Goal: Communication & Community: Answer question/provide support

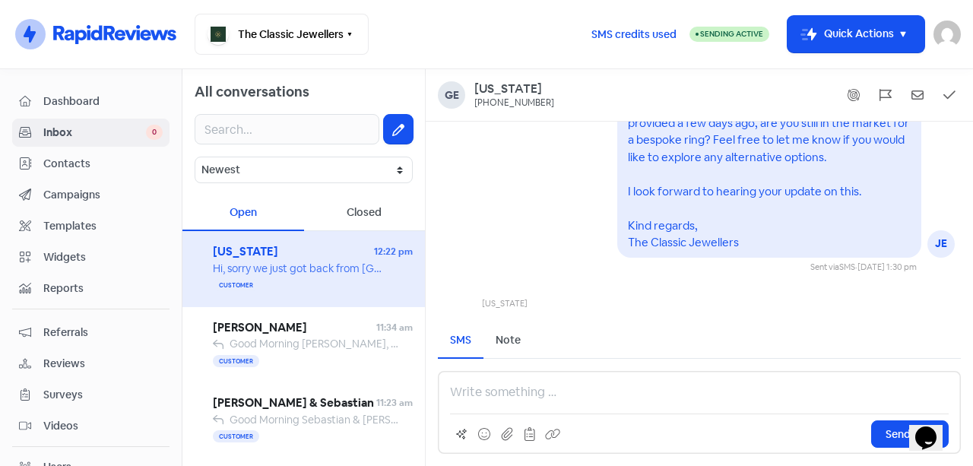
scroll to position [-96, 0]
click at [560, 228] on div "[PERSON_NAME] JE Good Afternoon [US_STATE], I trust that you're having a lovely…" at bounding box center [699, 126] width 547 height 290
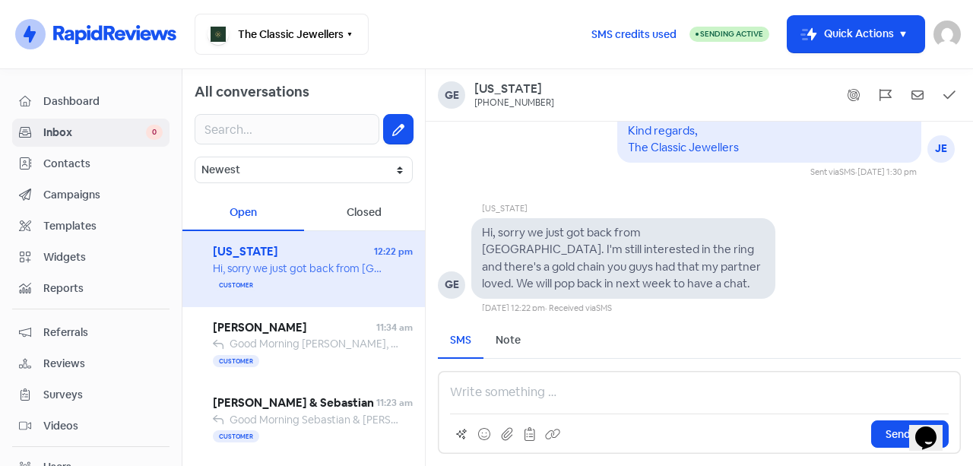
scroll to position [1, 0]
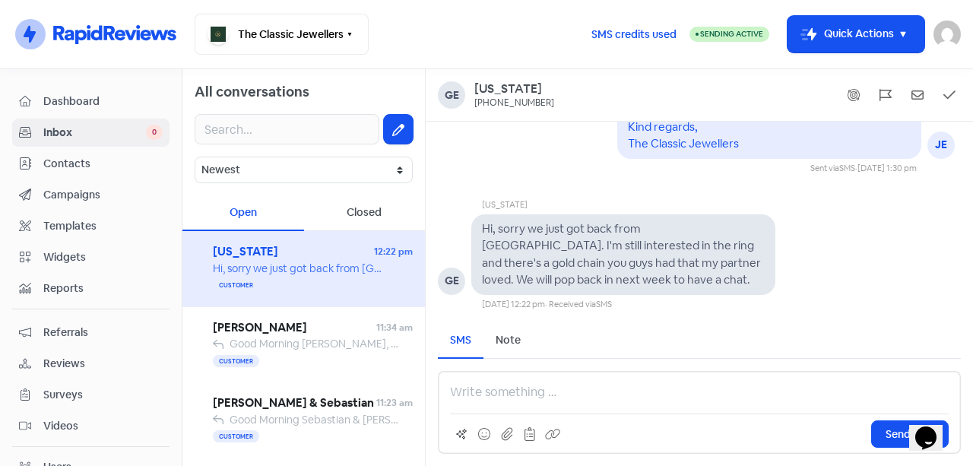
drag, startPoint x: 610, startPoint y: 260, endPoint x: 684, endPoint y: 259, distance: 74.5
click at [611, 260] on pre "Hi, sorry we just got back from [GEOGRAPHIC_DATA]. I'm still interested in the …" at bounding box center [622, 254] width 281 height 66
click at [699, 259] on pre "Hi, sorry we just got back from [GEOGRAPHIC_DATA]. I'm still interested in the …" at bounding box center [622, 254] width 281 height 66
drag, startPoint x: 537, startPoint y: 103, endPoint x: 475, endPoint y: 109, distance: 62.6
click at [475, 109] on div "Ge [US_STATE] [PHONE_NUMBER]" at bounding box center [699, 95] width 547 height 52
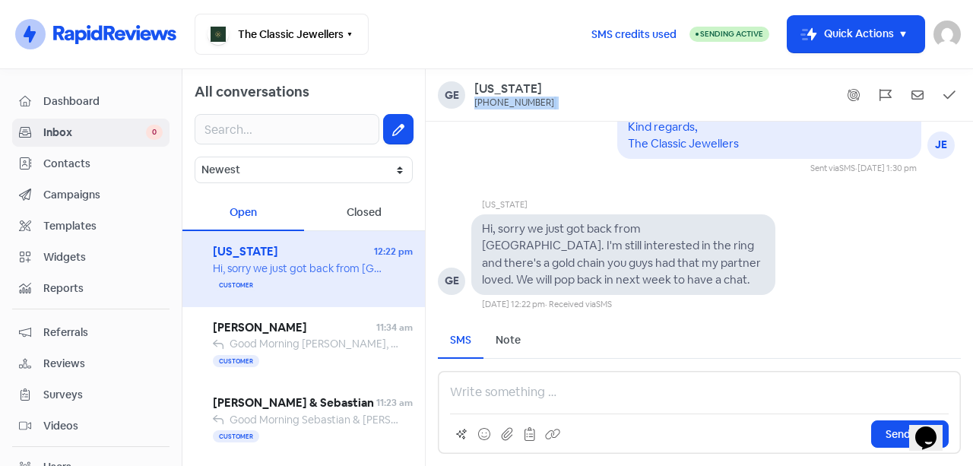
copy div "[PHONE_NUMBER]"
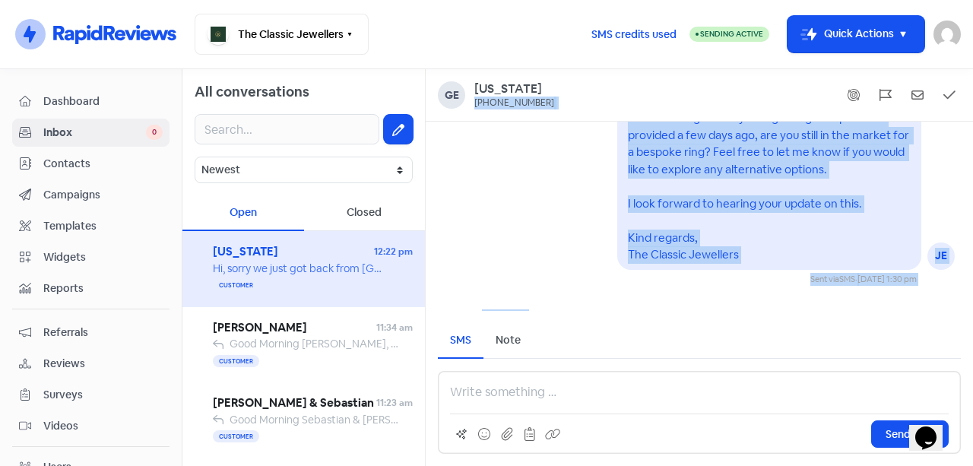
scroll to position [-236, 0]
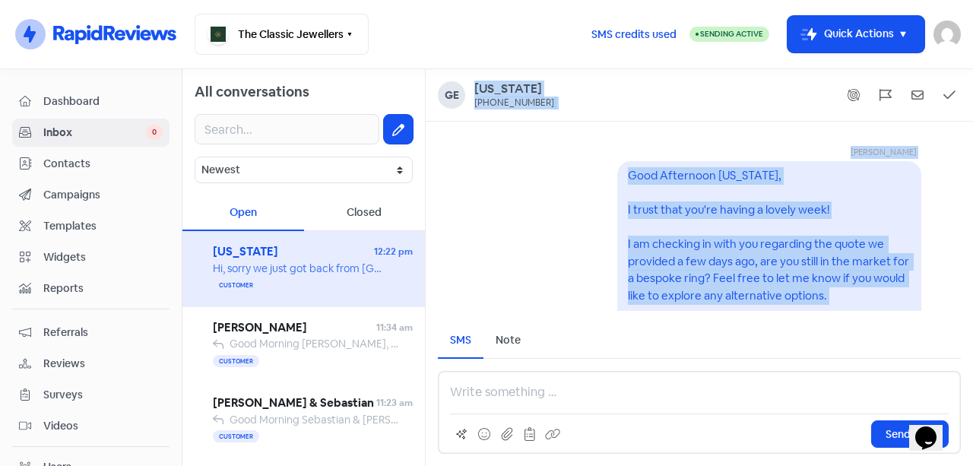
drag, startPoint x: 565, startPoint y: 277, endPoint x: 467, endPoint y: 74, distance: 225.0
click at [467, 74] on div "Ge [US_STATE] [PHONE_NUMBER] [PERSON_NAME] JE Good Afternoon [US_STATE], I trus…" at bounding box center [699, 267] width 547 height 397
copy div "[US_STATE] [PHONE_NUMBER] [PERSON_NAME] JE Good Afternoon [US_STATE], I trust t…"
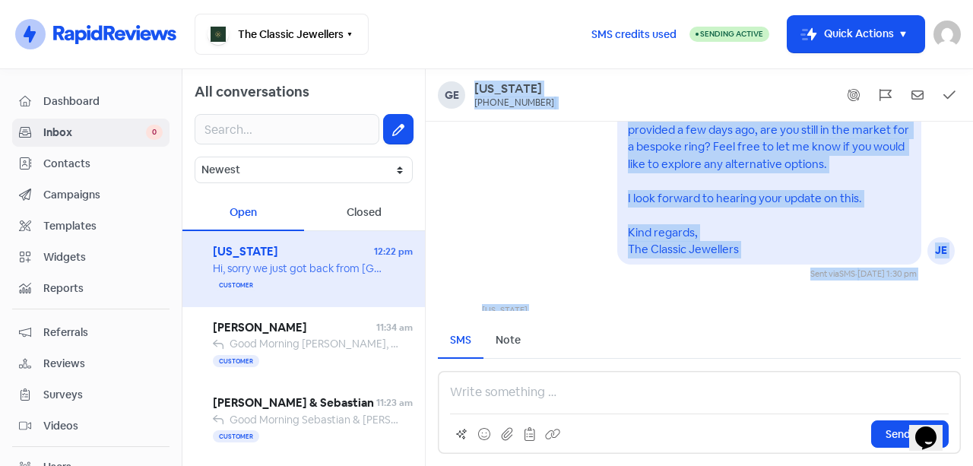
scroll to position [1, 0]
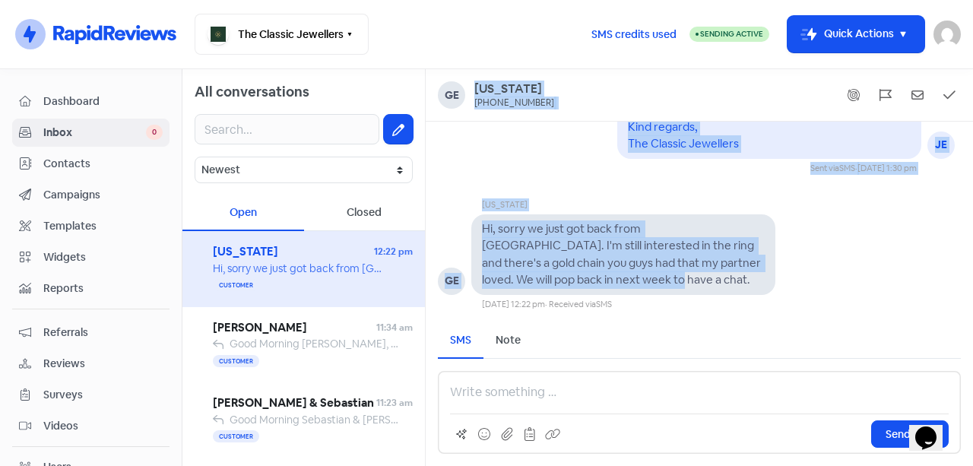
click at [889, 171] on div "[DATE] 1:30 pm" at bounding box center [886, 168] width 59 height 13
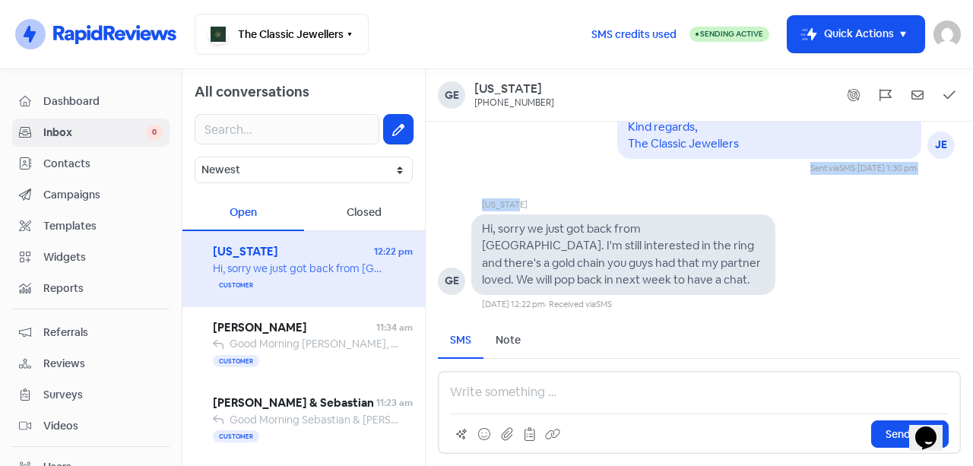
drag, startPoint x: 903, startPoint y: 176, endPoint x: 771, endPoint y: 167, distance: 132.6
click at [771, 167] on div "[PERSON_NAME] JE Good Afternoon [US_STATE], I trust that you're having a lovely…" at bounding box center [699, 97] width 547 height 426
click at [640, 218] on div "Hi, sorry we just got back from [GEOGRAPHIC_DATA]. I'm still interested in the …" at bounding box center [623, 254] width 304 height 81
click at [561, 234] on pre "Hi, sorry we just got back from [GEOGRAPHIC_DATA]. I'm still interested in the …" at bounding box center [622, 254] width 281 height 66
click at [755, 260] on div "Hi, sorry we just got back from [GEOGRAPHIC_DATA]. I'm still interested in the …" at bounding box center [623, 254] width 283 height 68
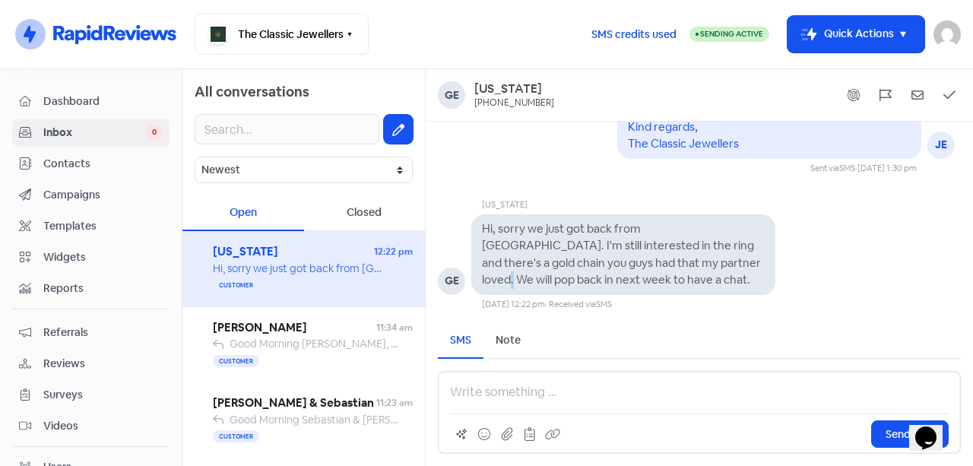
click at [635, 255] on pre "Hi, sorry we just got back from [GEOGRAPHIC_DATA]. I'm still interested in the …" at bounding box center [622, 254] width 281 height 66
click at [652, 246] on pre "Hi, sorry we just got back from [GEOGRAPHIC_DATA]. I'm still interested in the …" at bounding box center [622, 254] width 281 height 66
drag, startPoint x: 669, startPoint y: 234, endPoint x: 707, endPoint y: 231, distance: 38.1
click at [681, 233] on pre "Hi, sorry we just got back from [GEOGRAPHIC_DATA]. I'm still interested in the …" at bounding box center [622, 254] width 281 height 66
drag, startPoint x: 707, startPoint y: 231, endPoint x: 657, endPoint y: 239, distance: 50.9
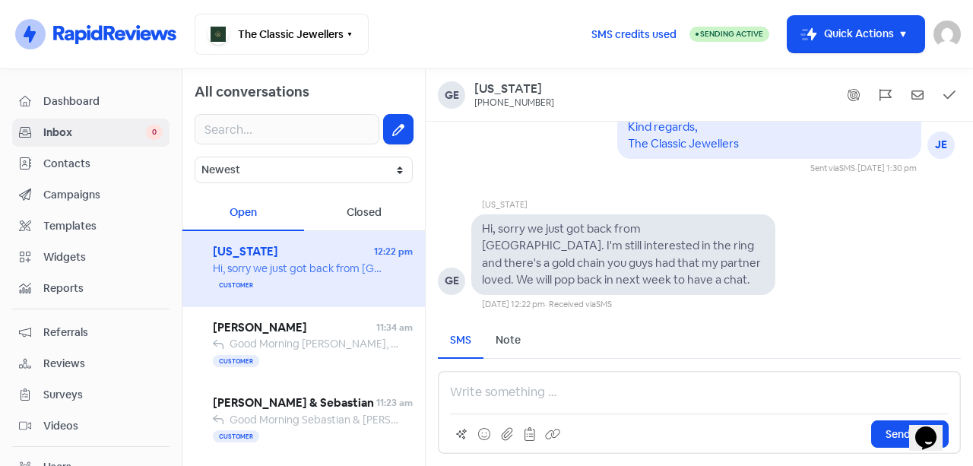
click at [698, 234] on pre "Hi, sorry we just got back from [GEOGRAPHIC_DATA]. I'm still interested in the …" at bounding box center [622, 254] width 281 height 66
click at [543, 242] on pre "Hi, sorry we just got back from [GEOGRAPHIC_DATA]. I'm still interested in the …" at bounding box center [622, 254] width 281 height 66
click at [576, 245] on pre "Hi, sorry we just got back from [GEOGRAPHIC_DATA]. I'm still interested in the …" at bounding box center [622, 254] width 281 height 66
drag, startPoint x: 636, startPoint y: 242, endPoint x: 650, endPoint y: 242, distance: 13.7
click at [637, 242] on pre "Hi, sorry we just got back from [GEOGRAPHIC_DATA]. I'm still interested in the …" at bounding box center [622, 254] width 281 height 66
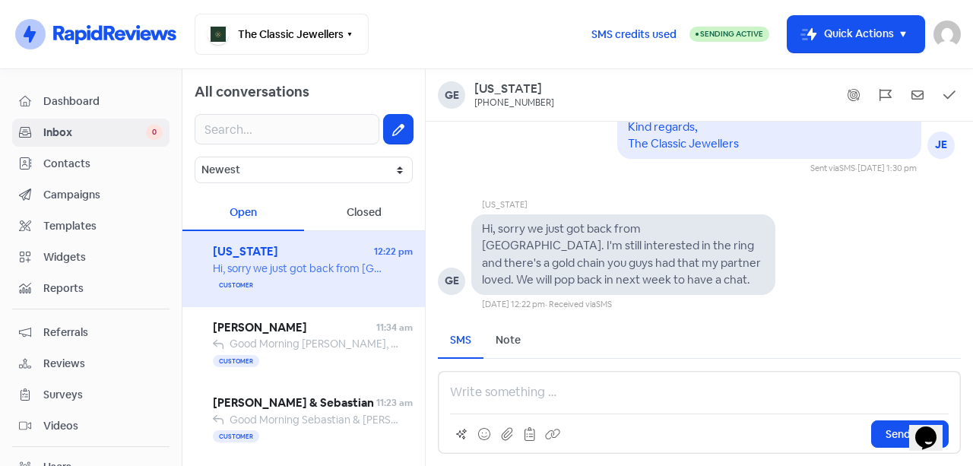
click at [673, 242] on pre "Hi, sorry we just got back from [GEOGRAPHIC_DATA]. I'm still interested in the …" at bounding box center [622, 254] width 281 height 66
click at [710, 243] on pre "Hi, sorry we just got back from [GEOGRAPHIC_DATA]. I'm still interested in the …" at bounding box center [622, 254] width 281 height 66
click at [705, 247] on pre "Hi, sorry we just got back from [GEOGRAPHIC_DATA]. I'm still interested in the …" at bounding box center [622, 254] width 281 height 66
drag, startPoint x: 740, startPoint y: 242, endPoint x: 752, endPoint y: 240, distance: 13.1
click at [744, 242] on pre "Hi, sorry we just got back from [GEOGRAPHIC_DATA]. I'm still interested in the …" at bounding box center [622, 254] width 281 height 66
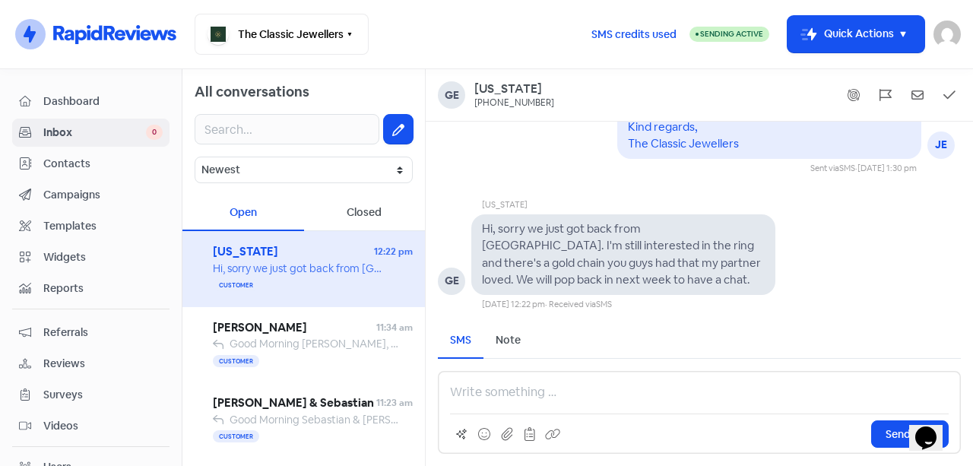
click at [771, 237] on div "Hi, sorry we just got back from [GEOGRAPHIC_DATA]. I'm still interested in the …" at bounding box center [623, 254] width 304 height 81
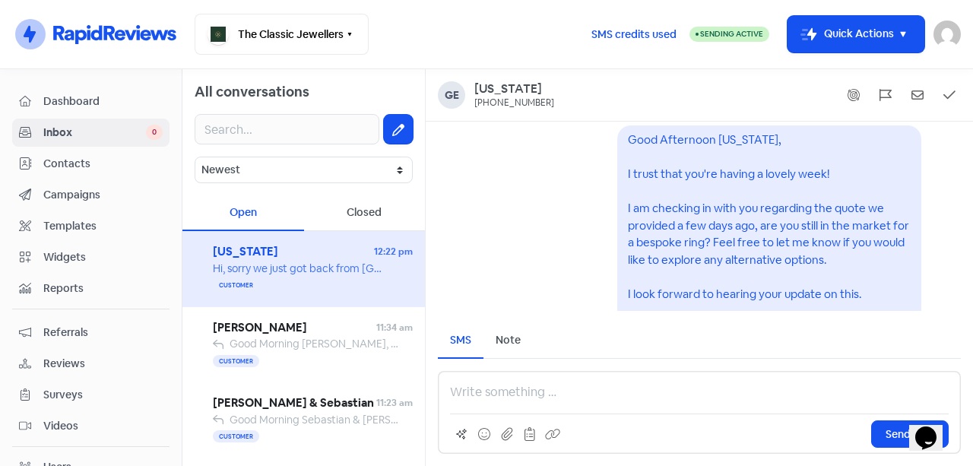
scroll to position [-236, 0]
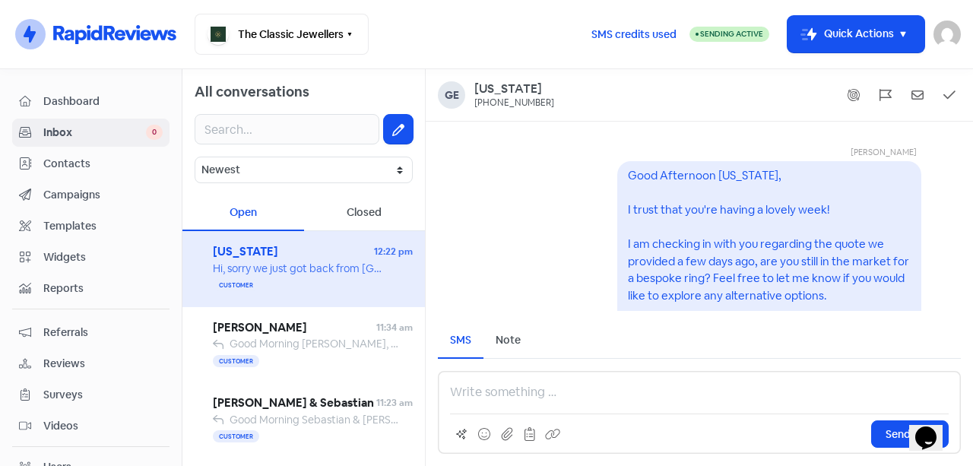
click at [638, 176] on pre "Good Afternoon [US_STATE], I trust that you're having a lovely week! I am check…" at bounding box center [770, 278] width 284 height 220
click at [633, 207] on pre "Good Afternoon [US_STATE], I trust that you're having a lovely week! I am check…" at bounding box center [770, 278] width 284 height 220
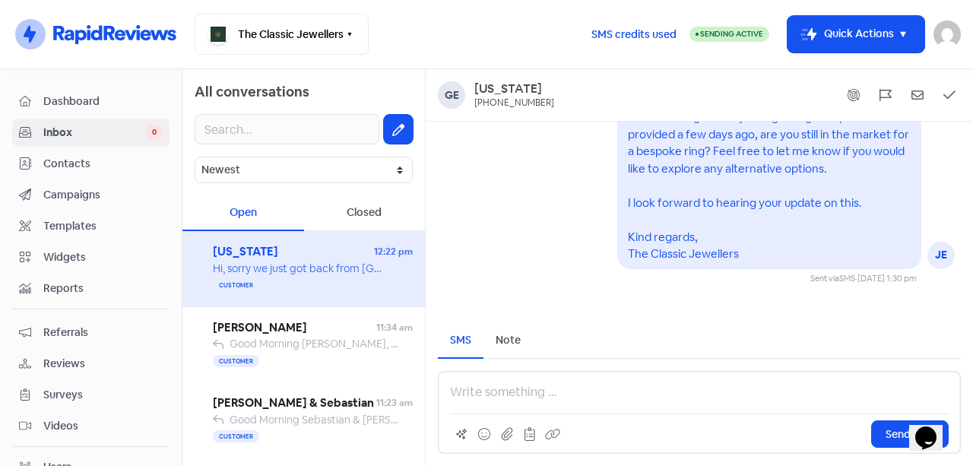
scroll to position [1, 0]
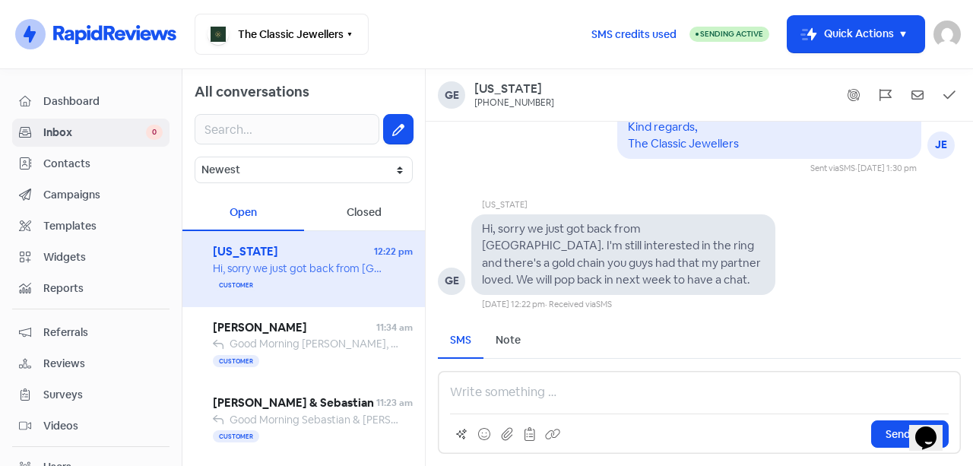
drag, startPoint x: 684, startPoint y: 325, endPoint x: 470, endPoint y: 41, distance: 355.4
click at [470, 41] on div "Icon For Thunder-circle The Classic Jewellers Switch Business All businesses No…" at bounding box center [486, 233] width 973 height 466
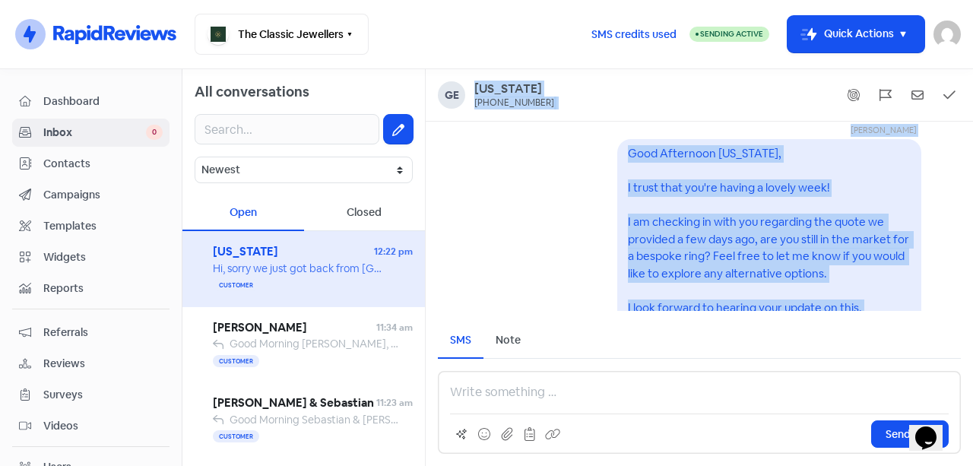
scroll to position [-236, 0]
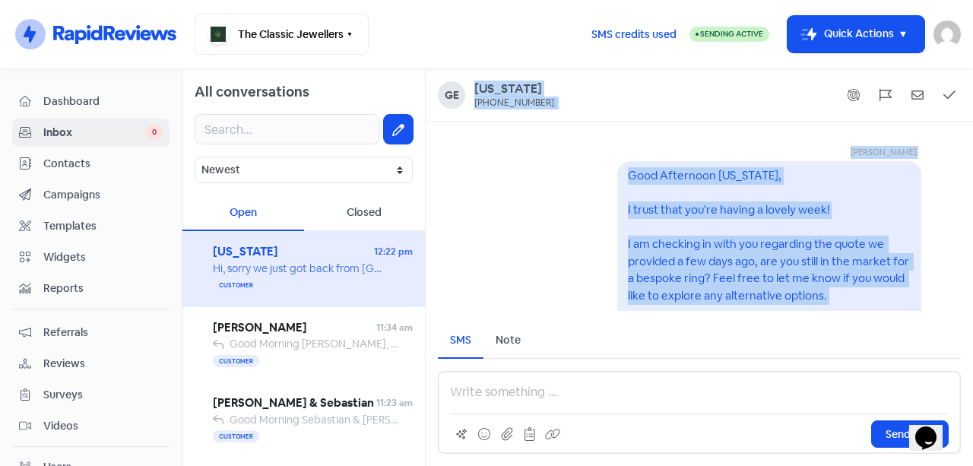
drag, startPoint x: 550, startPoint y: 288, endPoint x: 459, endPoint y: 84, distance: 223.6
click at [459, 84] on div "Ge [US_STATE] [PHONE_NUMBER] [PERSON_NAME] JE Good Afternoon [US_STATE], I trus…" at bounding box center [699, 267] width 547 height 397
copy div "[US_STATE] [PHONE_NUMBER] [PERSON_NAME] JE Good Afternoon [US_STATE], I trust t…"
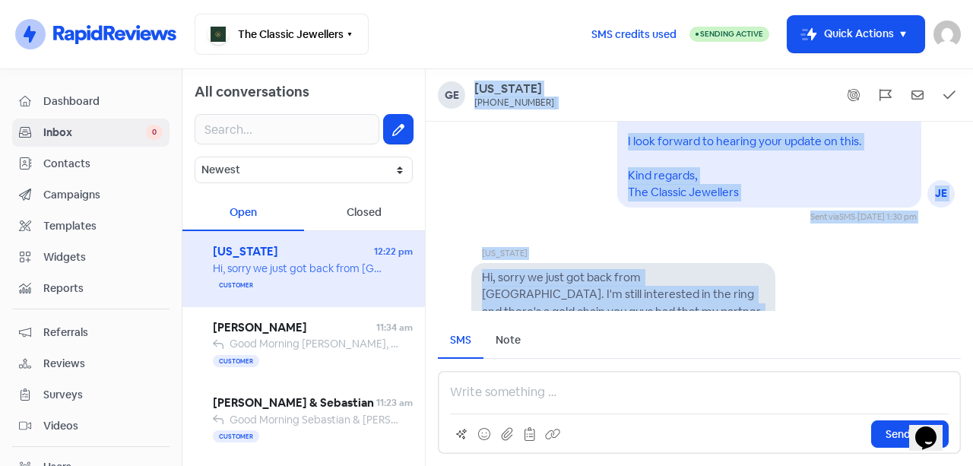
scroll to position [1, 0]
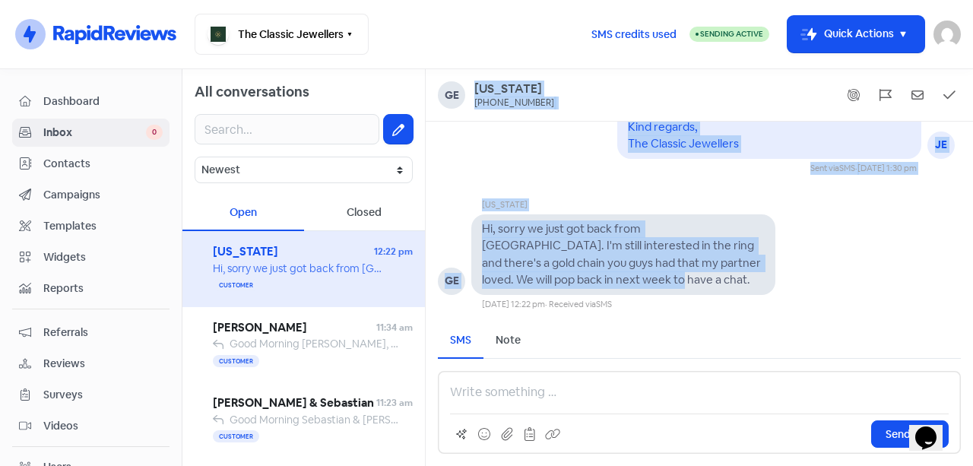
click at [868, 220] on div "[US_STATE] GE Hi, sorry we just got back from [GEOGRAPHIC_DATA]. I'm still inte…" at bounding box center [699, 242] width 547 height 136
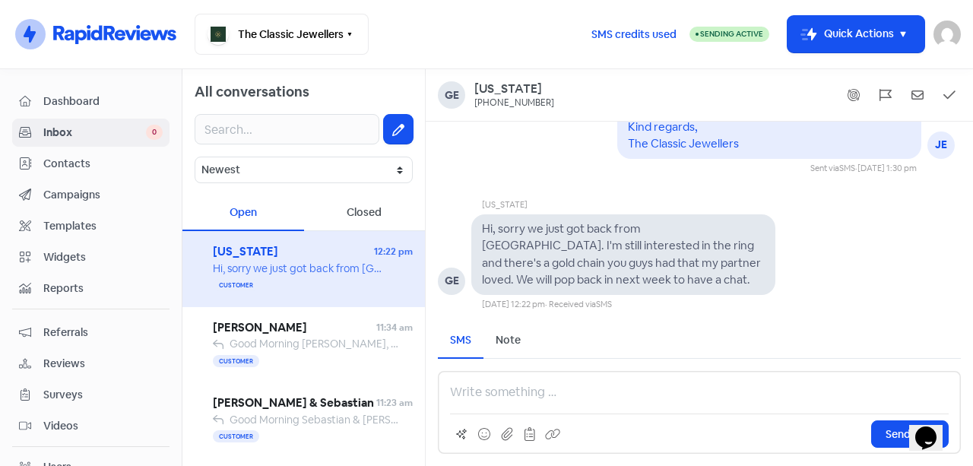
click at [521, 400] on p at bounding box center [699, 392] width 499 height 18
click at [491, 391] on p at bounding box center [699, 392] width 499 height 18
click at [483, 394] on p at bounding box center [699, 392] width 499 height 18
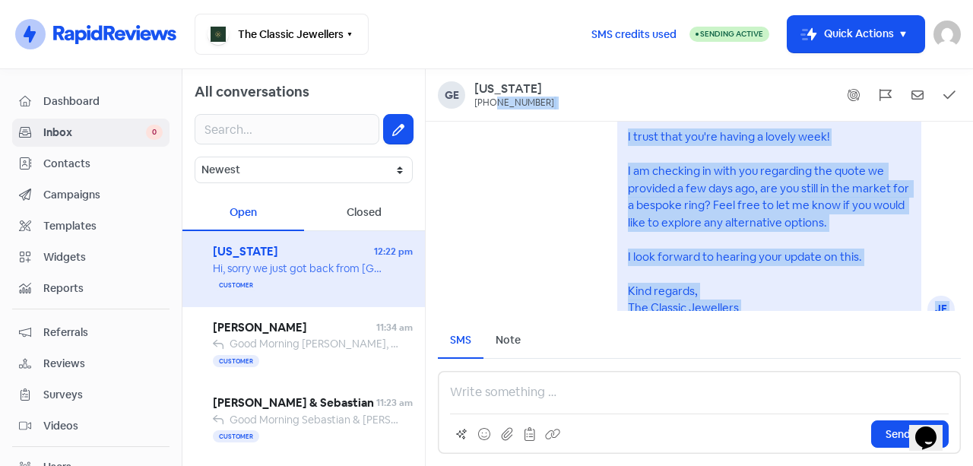
scroll to position [-236, 0]
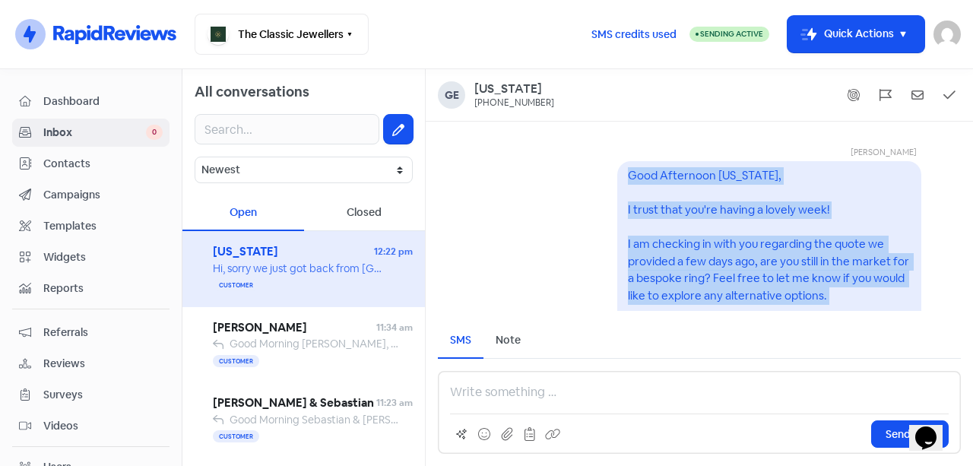
drag, startPoint x: 657, startPoint y: 299, endPoint x: 537, endPoint y: 176, distance: 172.0
click at [537, 176] on div "[PERSON_NAME] JE Good Afternoon [US_STATE], I trust that you're having a lovely…" at bounding box center [699, 335] width 547 height 426
copy div "Good Afternoon [US_STATE], I trust that you're having a lovely week! I am check…"
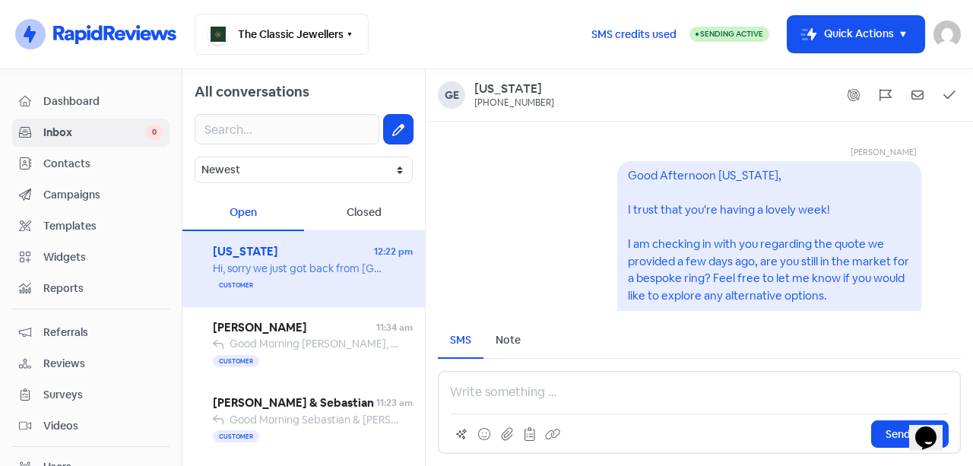
click at [580, 395] on p at bounding box center [699, 392] width 499 height 18
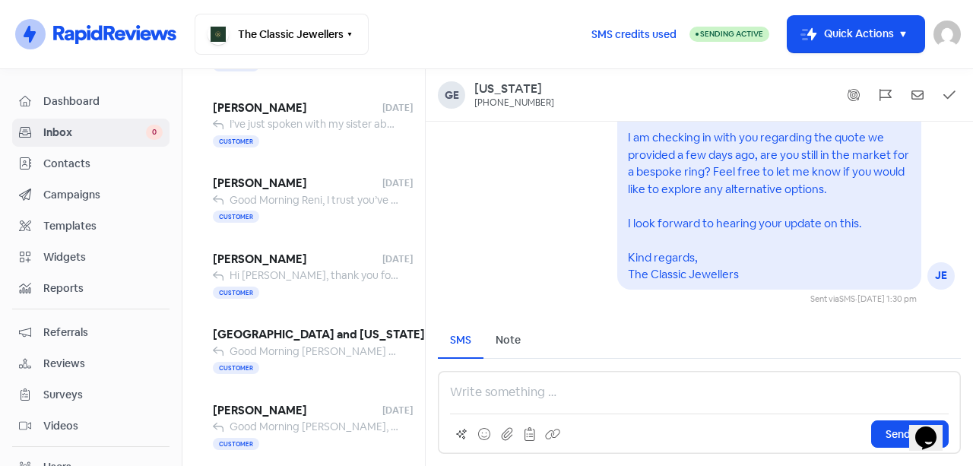
scroll to position [1, 0]
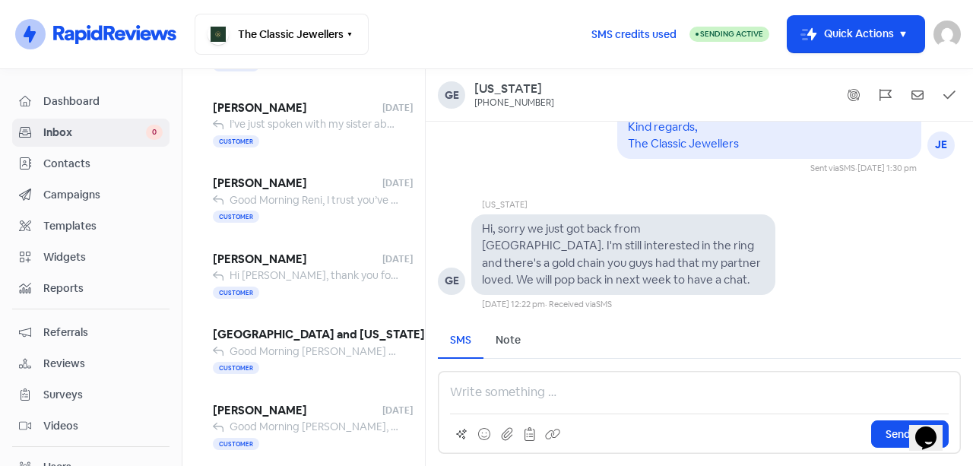
paste div
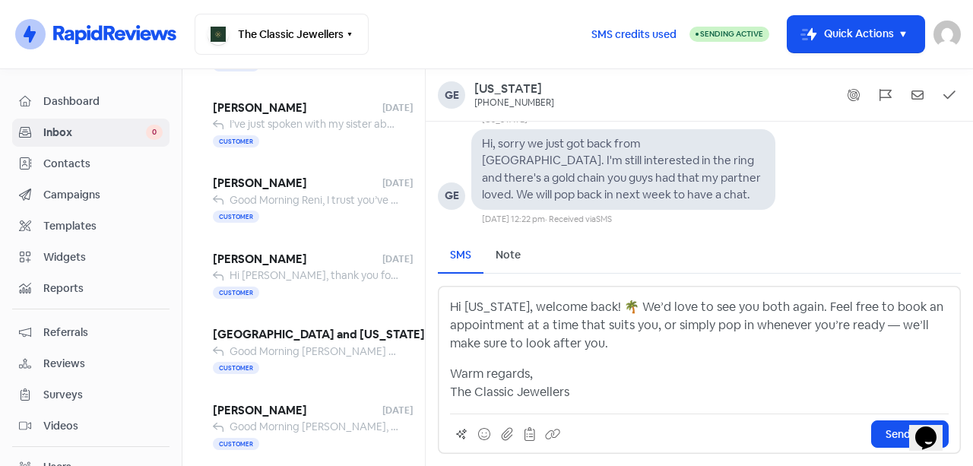
scroll to position [-84, 0]
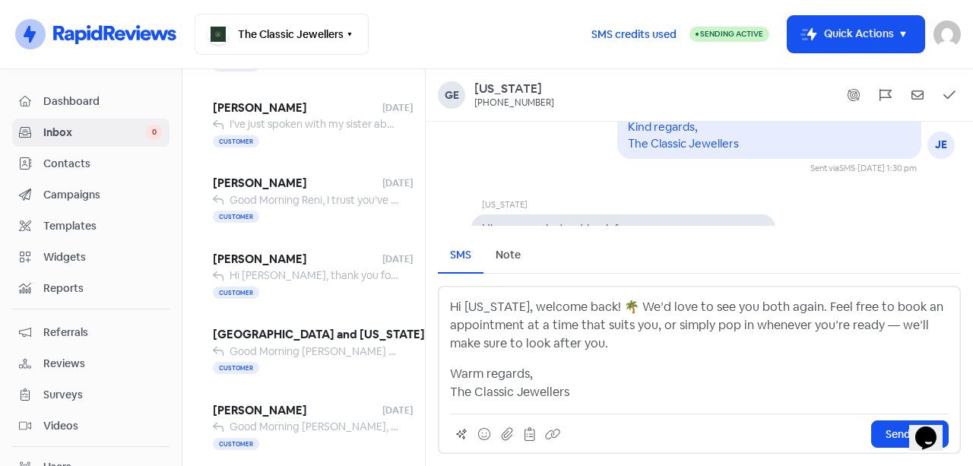
click at [613, 301] on p "Hi [US_STATE], welcome back! 🌴 We’d love to see you both again. Feel free to bo…" at bounding box center [699, 325] width 499 height 55
drag, startPoint x: 710, startPoint y: 314, endPoint x: 746, endPoint y: 309, distance: 36.1
click at [710, 315] on p "Hi [US_STATE], welcome back! We’d love to see you both again. Feel free to book…" at bounding box center [699, 325] width 499 height 55
drag, startPoint x: 752, startPoint y: 308, endPoint x: 766, endPoint y: 313, distance: 14.7
click at [755, 310] on p "Hi [US_STATE], welcome back! We’d love to see you both again. Feel free to book…" at bounding box center [699, 325] width 499 height 55
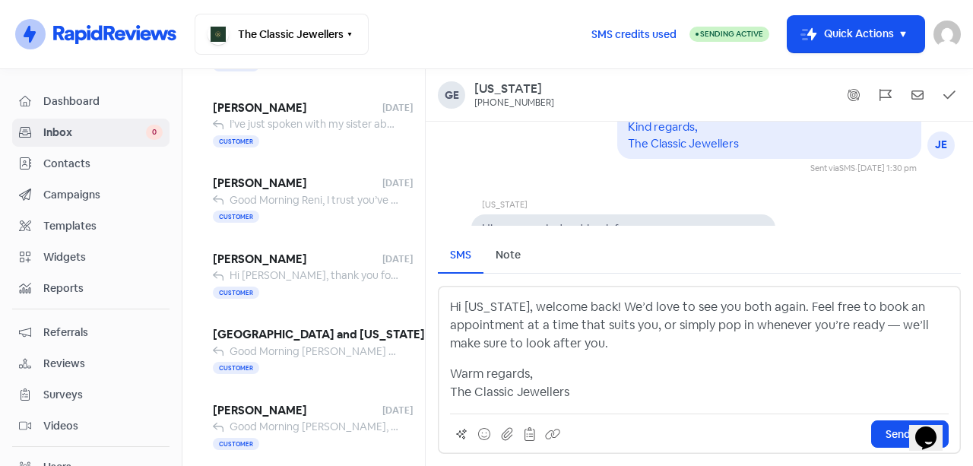
click at [777, 315] on p "Hi [US_STATE], welcome back! We’d love to see you both again. Feel free to book…" at bounding box center [699, 325] width 499 height 55
click at [793, 307] on p "Hi [US_STATE], welcome back! We’d love to see you both again. Feel free to book…" at bounding box center [699, 325] width 499 height 55
drag, startPoint x: 823, startPoint y: 307, endPoint x: 838, endPoint y: 307, distance: 15.2
click at [828, 307] on p "Hi [US_STATE], welcome back! We’d love to see you both again. Feel free to book…" at bounding box center [699, 325] width 499 height 55
click at [882, 306] on p "Hi [US_STATE], welcome back! We’d love to see you both again. Feel free to book…" at bounding box center [699, 325] width 499 height 55
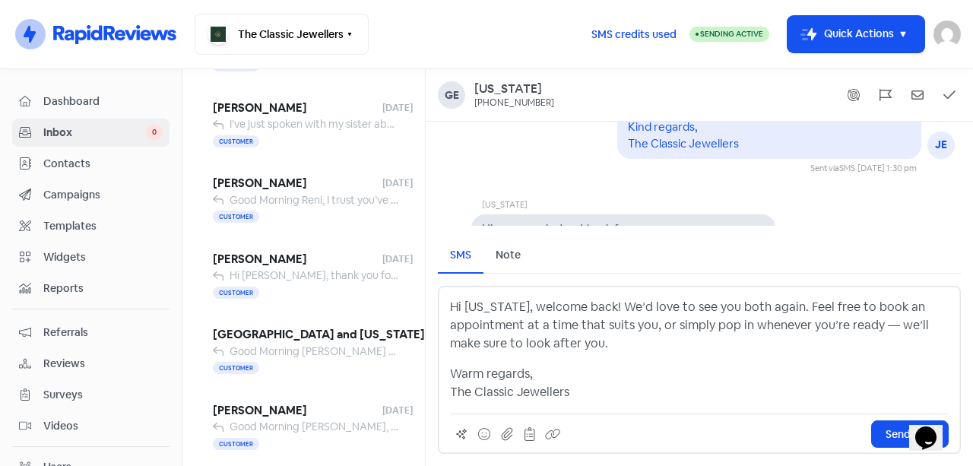
click at [603, 306] on p "Hi [US_STATE], welcome back! We’d love to see you both again. Feel free to book…" at bounding box center [699, 325] width 499 height 55
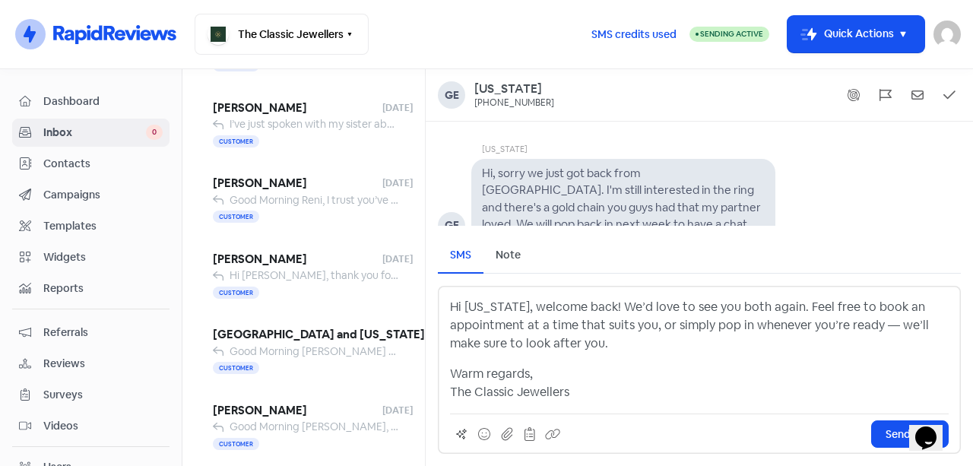
scroll to position [1, 0]
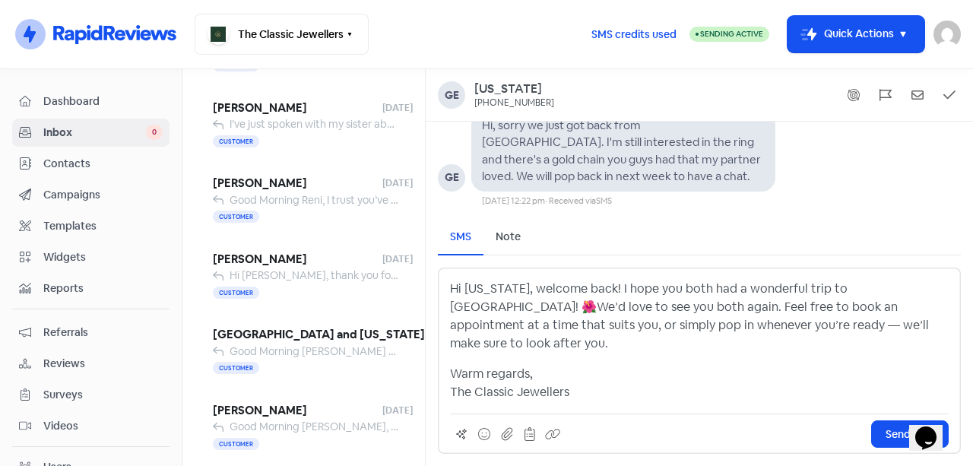
click at [603, 310] on p "Hi [US_STATE], welcome back! I hope you both had a wonderful trip to [GEOGRAPHI…" at bounding box center [699, 316] width 499 height 73
click at [861, 302] on p "Hi [US_STATE], welcome back! I hope you both had a wonderful trip to [GEOGRAPHI…" at bounding box center [699, 316] width 499 height 73
click at [836, 369] on p "Warm regards, The Classic Jewellers" at bounding box center [699, 383] width 499 height 36
click at [870, 306] on p "Hi [US_STATE], welcome back! I hope you both had a wonderful trip to [GEOGRAPHI…" at bounding box center [699, 316] width 499 height 73
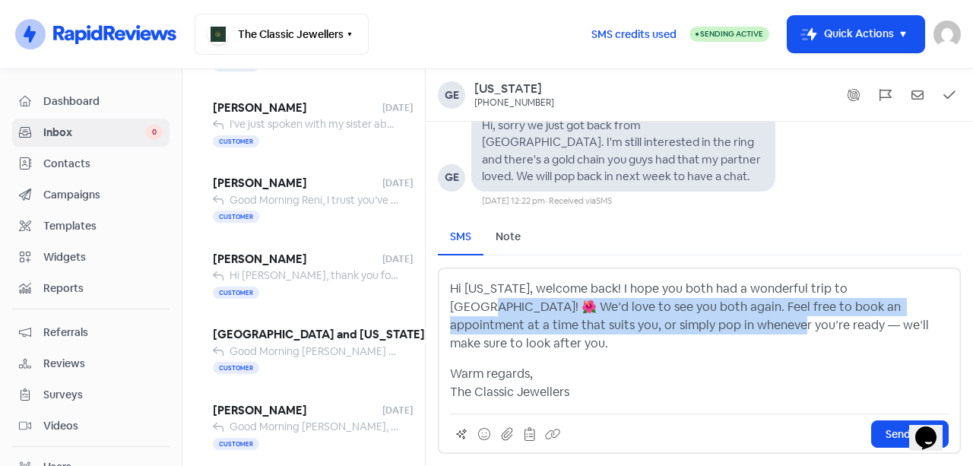
drag, startPoint x: 870, startPoint y: 306, endPoint x: 627, endPoint y: 346, distance: 245.7
click at [627, 346] on p "Hi [US_STATE], welcome back! I hope you both had a wonderful trip to [GEOGRAPHI…" at bounding box center [699, 316] width 499 height 73
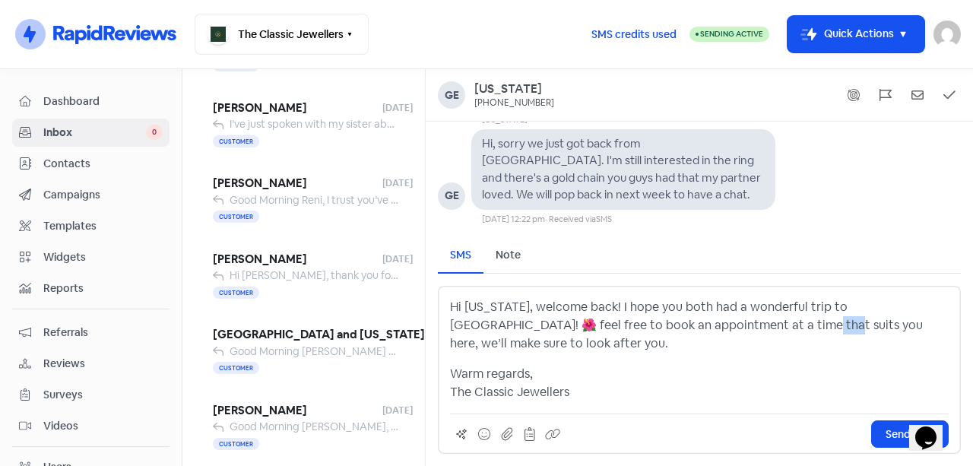
drag, startPoint x: 702, startPoint y: 343, endPoint x: 724, endPoint y: 341, distance: 22.9
click at [724, 341] on p "Hi [US_STATE], welcome back! I hope you both had a wonderful trip to [GEOGRAPHI…" at bounding box center [699, 325] width 499 height 55
click at [509, 438] on icon at bounding box center [507, 434] width 12 height 14
click at [548, 436] on icon at bounding box center [552, 434] width 15 height 14
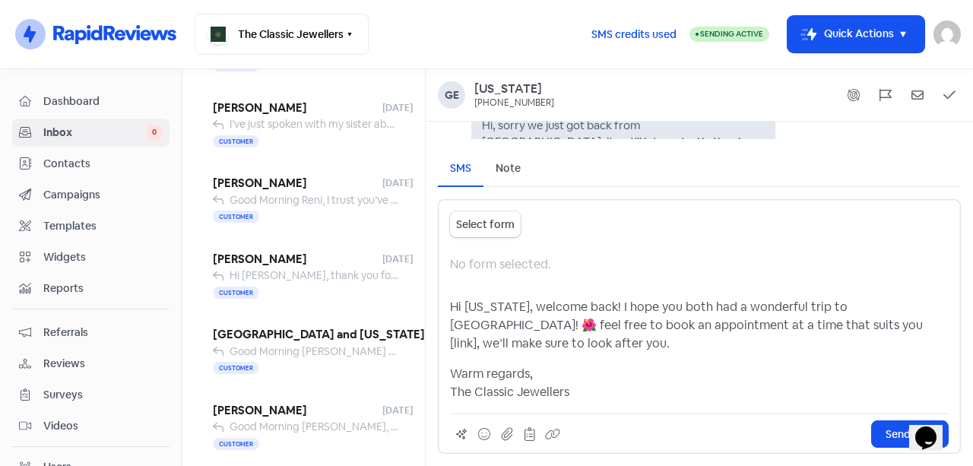
click at [706, 347] on p "Hi [US_STATE], welcome back! I hope you both had a wonderful trip to [GEOGRAPHI…" at bounding box center [699, 325] width 499 height 55
drag, startPoint x: 708, startPoint y: 345, endPoint x: 723, endPoint y: 341, distance: 15.7
click at [723, 341] on p "Hi [US_STATE], welcome back! I hope you both had a wonderful trip to [GEOGRAPHI…" at bounding box center [699, 325] width 499 height 55
click at [727, 347] on p "Hi [US_STATE], welcome back! I hope you both had a wonderful trip to [GEOGRAPHI…" at bounding box center [699, 325] width 499 height 55
click at [504, 436] on icon at bounding box center [507, 433] width 11 height 13
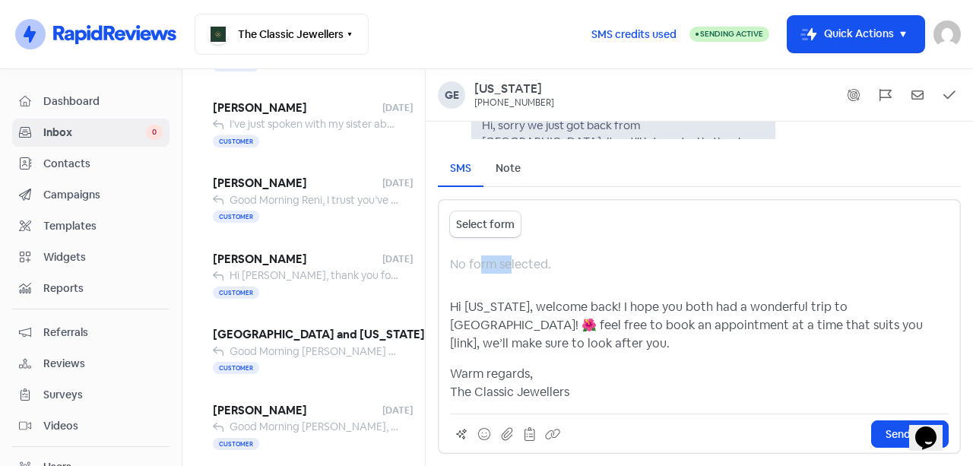
drag, startPoint x: 509, startPoint y: 288, endPoint x: 470, endPoint y: 264, distance: 45.8
click at [477, 274] on p "No form selected." at bounding box center [699, 264] width 499 height 18
click at [475, 233] on span "Select form" at bounding box center [485, 225] width 59 height 16
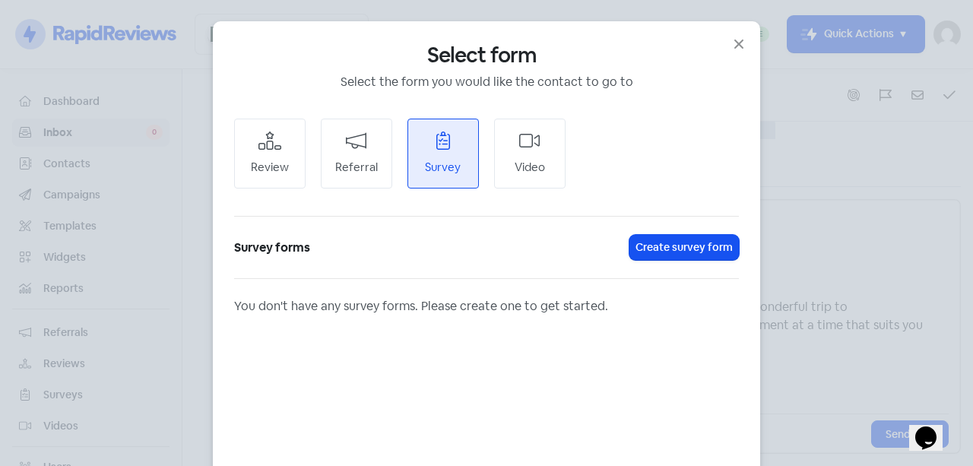
click at [746, 24] on div "Select form Select the form you would like the contact to go to Review Referral…" at bounding box center [486, 320] width 547 height 598
click at [738, 27] on div "Select form Select the form you would like the contact to go to Review Referral…" at bounding box center [486, 320] width 547 height 598
click at [743, 43] on div "Select form Select the form you would like the contact to go to Review Referral…" at bounding box center [486, 320] width 547 height 598
click at [735, 45] on icon "button" at bounding box center [738, 44] width 9 height 9
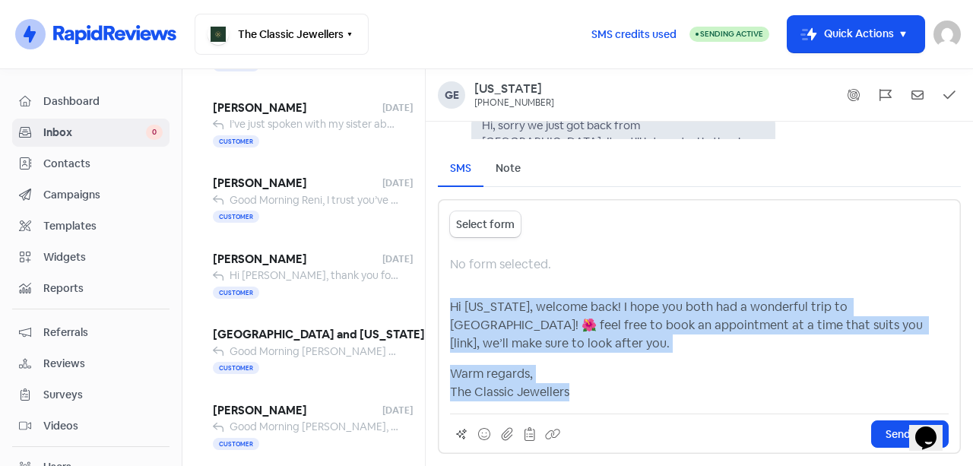
drag, startPoint x: 596, startPoint y: 397, endPoint x: 435, endPoint y: 316, distance: 180.2
click at [435, 316] on div "SMS Note Send Message Select form No form selected. Hi [US_STATE], welcome back…" at bounding box center [699, 302] width 547 height 327
copy div "Hi [US_STATE], welcome back! I hope you both had a wonderful trip to [GEOGRAPHI…"
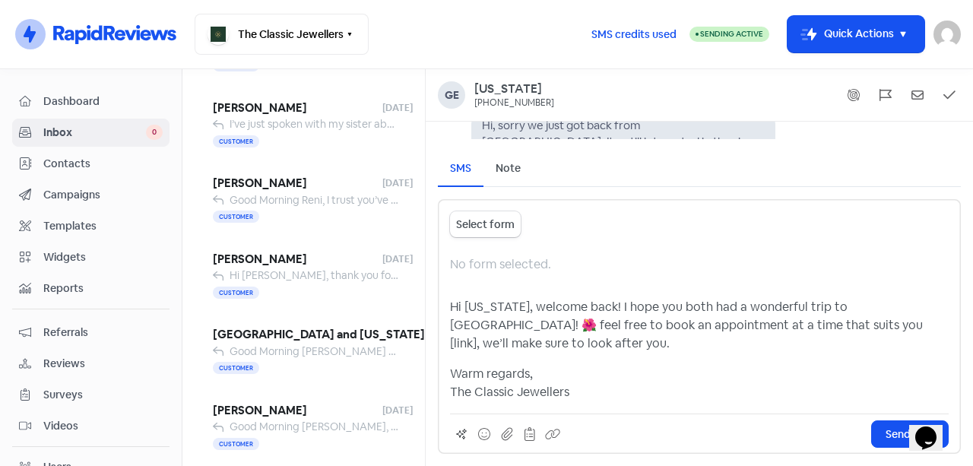
drag, startPoint x: 306, startPoint y: 190, endPoint x: 314, endPoint y: 178, distance: 14.8
click at [306, 188] on span "[PERSON_NAME]" at bounding box center [297, 183] width 169 height 17
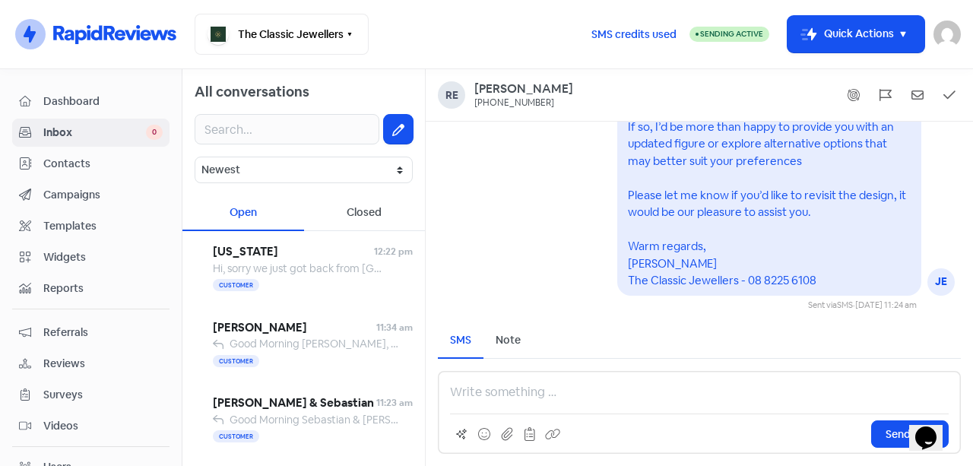
click at [320, 288] on div "Customer" at bounding box center [313, 286] width 200 height 18
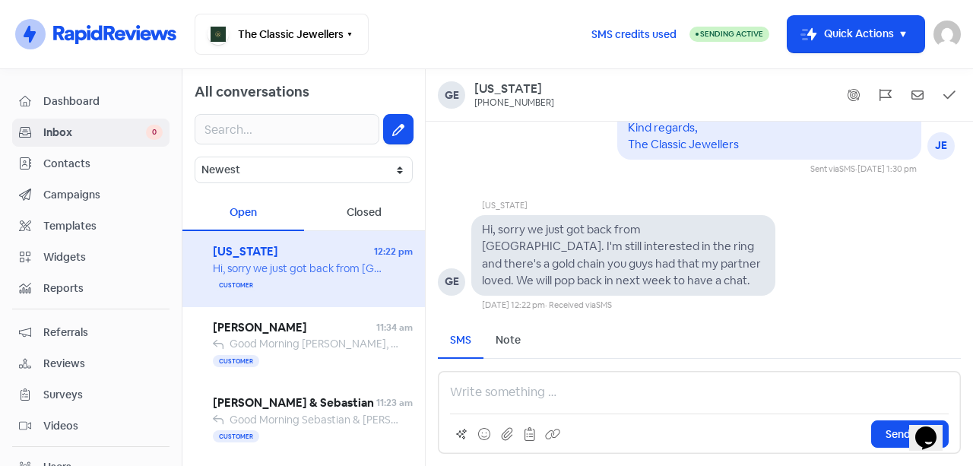
click at [540, 391] on p at bounding box center [699, 392] width 499 height 18
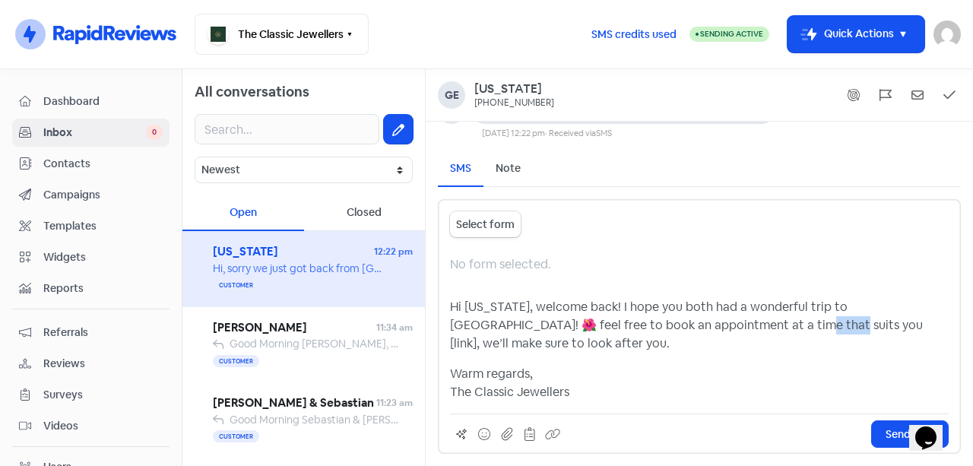
drag, startPoint x: 699, startPoint y: 345, endPoint x: 727, endPoint y: 344, distance: 27.4
click at [727, 344] on p "Hi [US_STATE], welcome back! I hope you both had a wonderful trip to [GEOGRAPHI…" at bounding box center [699, 325] width 499 height 55
click at [728, 344] on p "Hi [US_STATE], welcome back! I hope you both had a wonderful trip to [GEOGRAPHI…" at bounding box center [699, 325] width 499 height 55
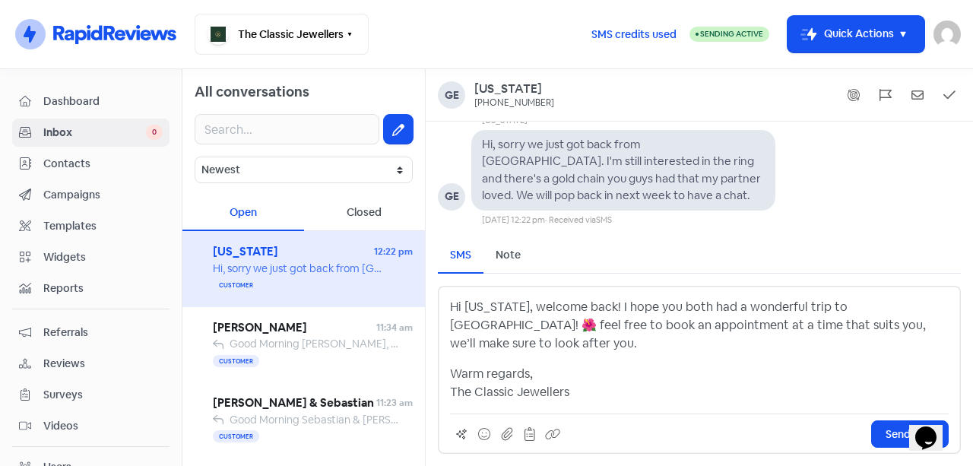
click at [554, 367] on p "Warm regards, The Classic Jewellers" at bounding box center [699, 383] width 499 height 36
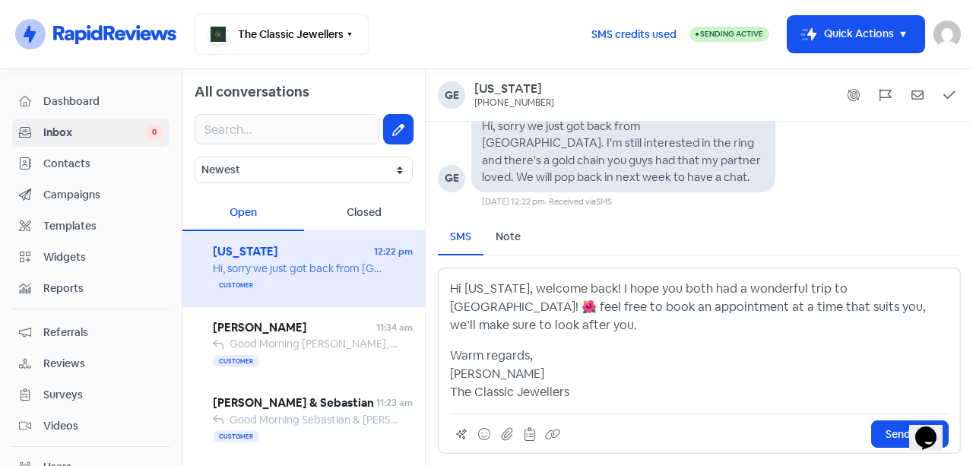
click at [714, 318] on p "Hi [US_STATE], welcome back! I hope you both had a wonderful trip to [GEOGRAPHI…" at bounding box center [699, 307] width 499 height 55
click at [910, 323] on p "Hi [US_STATE], welcome back! I hope you both had a wonderful trip to [GEOGRAPHI…" at bounding box center [699, 307] width 499 height 55
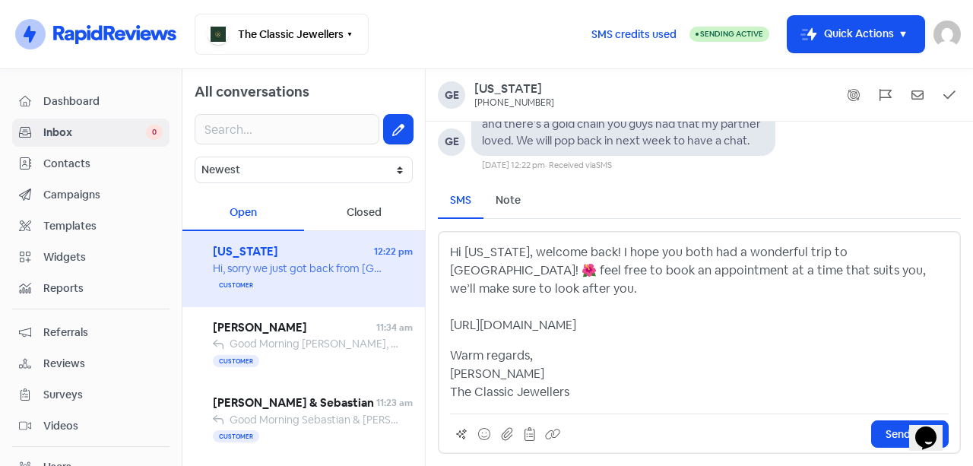
click at [511, 299] on p "Hi [US_STATE], welcome back! I hope you both had a wonderful trip to [GEOGRAPHI…" at bounding box center [699, 288] width 499 height 91
click at [696, 291] on p "Hi [US_STATE], welcome back! I hope you both had a wonderful trip to [GEOGRAPHI…" at bounding box center [699, 288] width 499 height 91
drag, startPoint x: 719, startPoint y: 327, endPoint x: 438, endPoint y: 326, distance: 281.2
click at [438, 326] on div "Hi [US_STATE], welcome back! I hope you both had a wonderful trip to [GEOGRAPHI…" at bounding box center [699, 342] width 523 height 223
copy p "[URL][DOMAIN_NAME]"
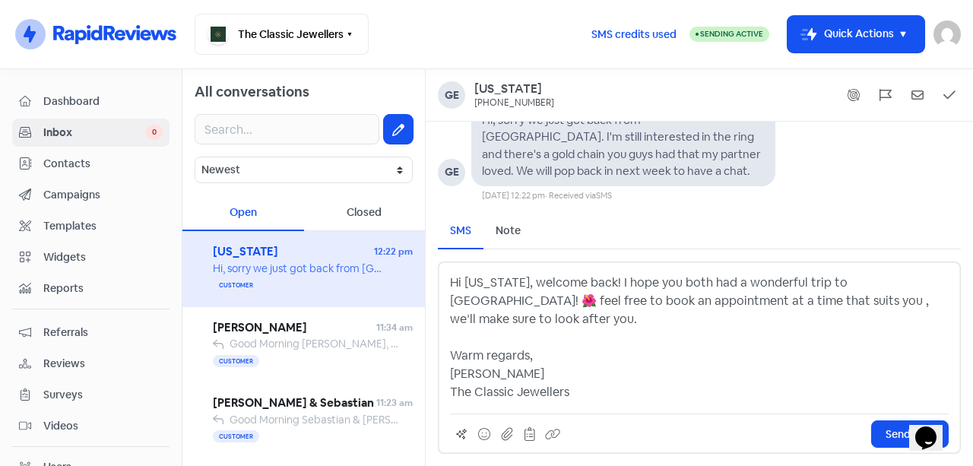
click at [698, 327] on p "Hi [US_STATE], welcome back! I hope you both had a wonderful trip to [GEOGRAPHI…" at bounding box center [699, 338] width 499 height 128
click at [880, 427] on button "Send SMS" at bounding box center [910, 433] width 78 height 27
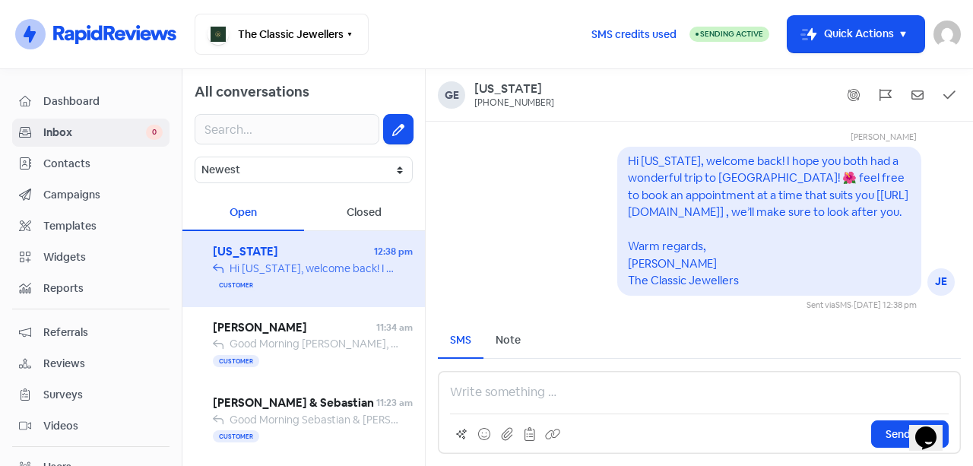
click at [721, 195] on pre "Hi [US_STATE], welcome back! I hope you both had a wonderful trip to [GEOGRAPHI…" at bounding box center [768, 221] width 280 height 135
click at [771, 199] on pre "Hi [US_STATE], welcome back! I hope you both had a wonderful trip to [GEOGRAPHI…" at bounding box center [768, 221] width 280 height 135
click at [801, 198] on pre "Hi [US_STATE], welcome back! I hope you both had a wonderful trip to [GEOGRAPHI…" at bounding box center [768, 221] width 280 height 135
click at [859, 195] on pre "Hi [US_STATE], welcome back! I hope you both had a wonderful trip to [GEOGRAPHI…" at bounding box center [768, 221] width 280 height 135
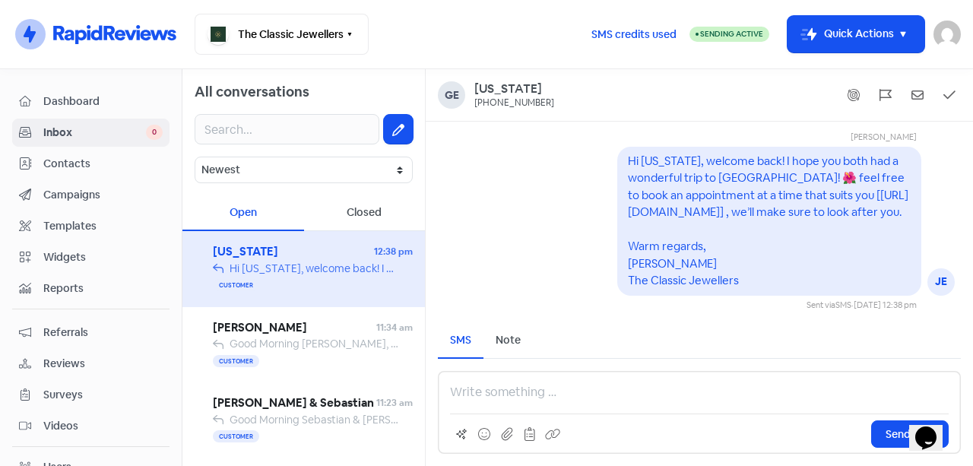
drag, startPoint x: 870, startPoint y: 193, endPoint x: 802, endPoint y: 188, distance: 67.8
click at [867, 193] on pre "Hi [US_STATE], welcome back! I hope you both had a wonderful trip to [GEOGRAPHI…" at bounding box center [768, 221] width 280 height 135
drag, startPoint x: 686, startPoint y: 144, endPoint x: 778, endPoint y: 149, distance: 92.1
click at [774, 154] on pre "Hi [US_STATE], welcome back! I hope you both had a wonderful trip to [GEOGRAPHI…" at bounding box center [768, 221] width 280 height 135
click at [656, 159] on pre "Hi [US_STATE], welcome back! I hope you both had a wonderful trip to [GEOGRAPHI…" at bounding box center [768, 221] width 280 height 135
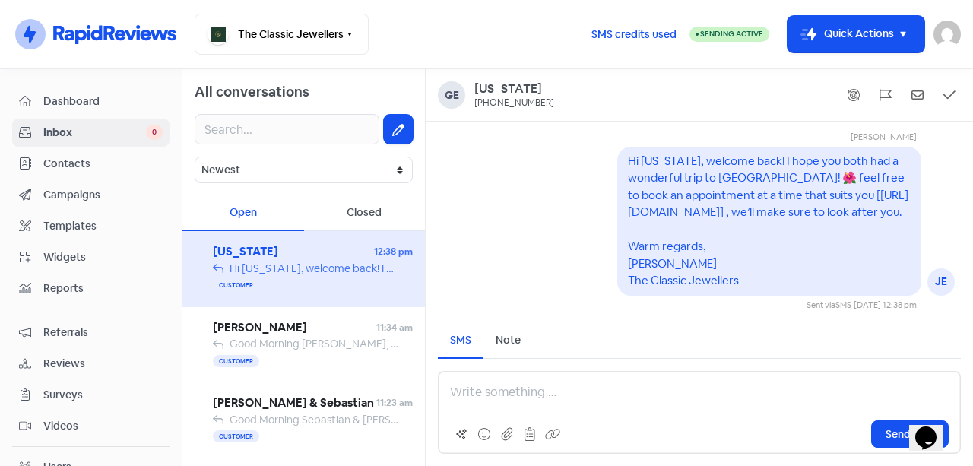
drag, startPoint x: 705, startPoint y: 166, endPoint x: 724, endPoint y: 166, distance: 19.8
click at [706, 166] on pre "Hi [US_STATE], welcome back! I hope you both had a wonderful trip to [GEOGRAPHI…" at bounding box center [768, 221] width 280 height 135
drag, startPoint x: 697, startPoint y: 179, endPoint x: 762, endPoint y: 181, distance: 64.6
click at [727, 179] on pre "Hi [US_STATE], welcome back! I hope you both had a wonderful trip to [GEOGRAPHI…" at bounding box center [768, 221] width 280 height 135
drag, startPoint x: 768, startPoint y: 182, endPoint x: 778, endPoint y: 182, distance: 9.9
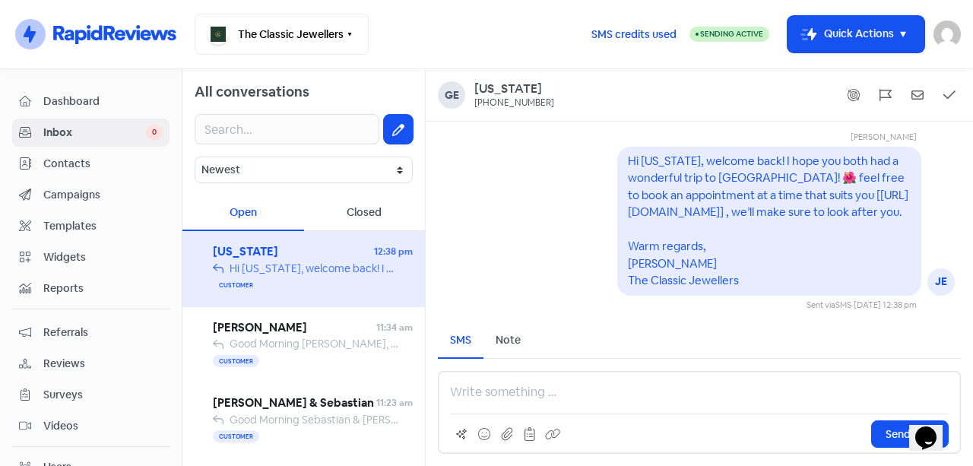
click at [778, 182] on pre "Hi [US_STATE], welcome back! I hope you both had a wonderful trip to [GEOGRAPHI…" at bounding box center [768, 221] width 280 height 135
drag, startPoint x: 632, startPoint y: 198, endPoint x: 819, endPoint y: 198, distance: 187.0
click at [819, 198] on pre "Hi [US_STATE], welcome back! I hope you both had a wonderful trip to [GEOGRAPHI…" at bounding box center [768, 221] width 280 height 135
drag, startPoint x: 721, startPoint y: 214, endPoint x: 657, endPoint y: 213, distance: 63.1
click at [720, 214] on pre "Hi [US_STATE], welcome back! I hope you both had a wonderful trip to [GEOGRAPHI…" at bounding box center [768, 221] width 280 height 135
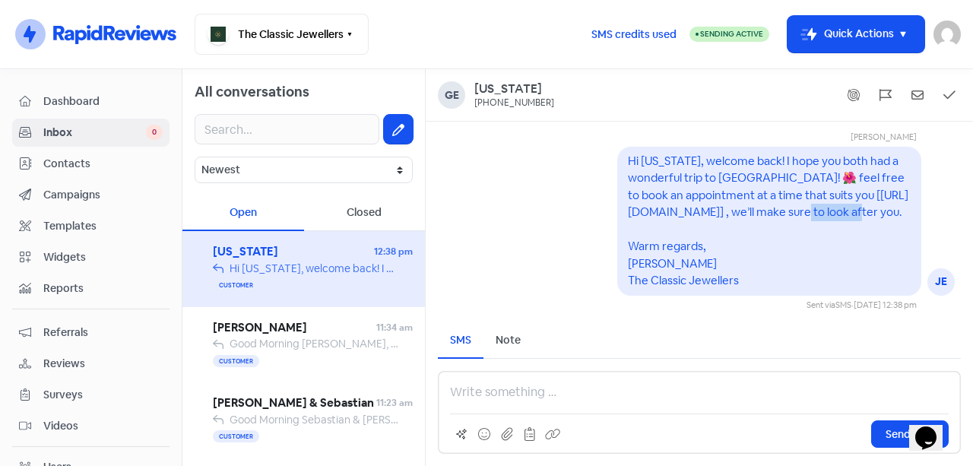
drag, startPoint x: 637, startPoint y: 212, endPoint x: 693, endPoint y: 212, distance: 56.2
click at [693, 212] on pre "Hi [US_STATE], welcome back! I hope you both had a wonderful trip to [GEOGRAPHI…" at bounding box center [768, 221] width 280 height 135
click at [736, 212] on pre "Hi [US_STATE], welcome back! I hope you both had a wonderful trip to [GEOGRAPHI…" at bounding box center [768, 221] width 280 height 135
drag, startPoint x: 816, startPoint y: 216, endPoint x: 832, endPoint y: 217, distance: 15.2
click at [817, 216] on div "Hi [US_STATE], welcome back! I hope you both had a wonderful trip to [GEOGRAPHI…" at bounding box center [769, 221] width 283 height 137
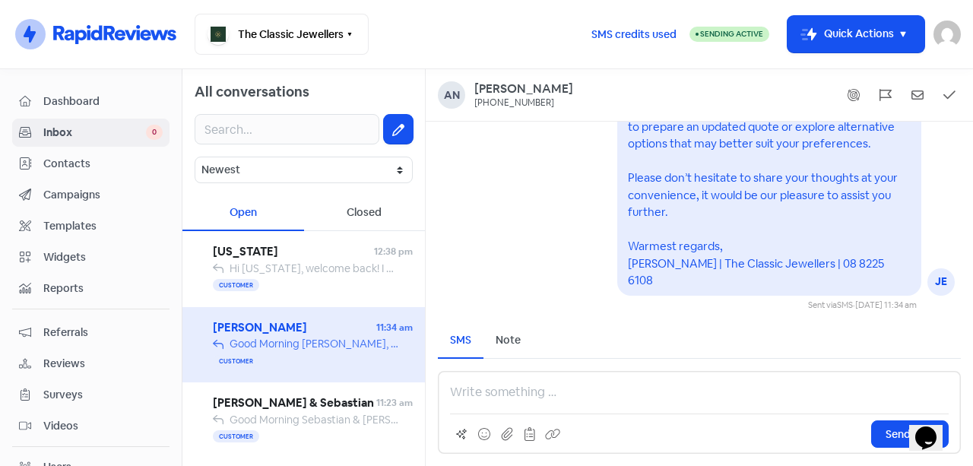
click at [323, 265] on span "Hi [US_STATE], welcome back! I hope you both had a wonderful trip to [GEOGRAPHI…" at bounding box center [881, 268] width 1302 height 14
